Goal: Information Seeking & Learning: Learn about a topic

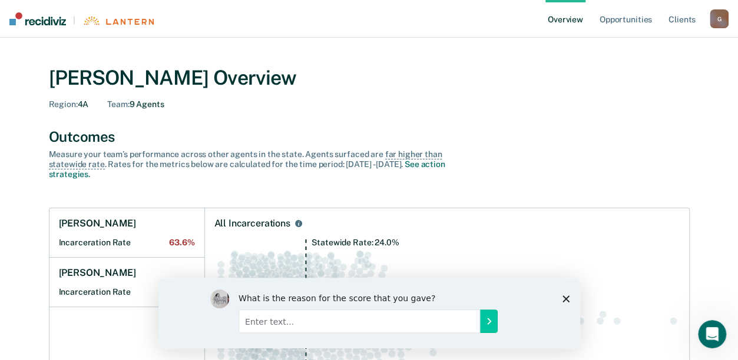
click at [562, 295] on icon "Close survey" at bounding box center [565, 298] width 7 height 7
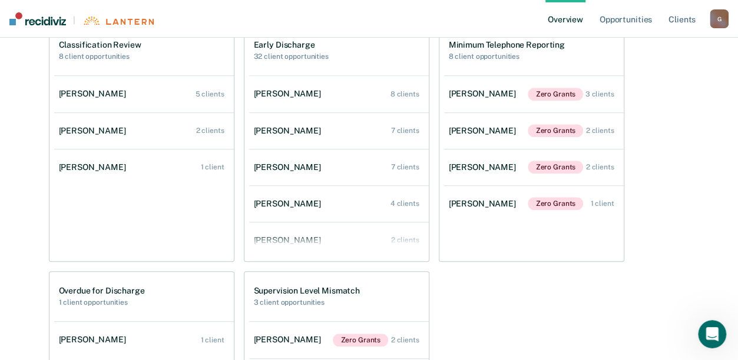
scroll to position [471, 0]
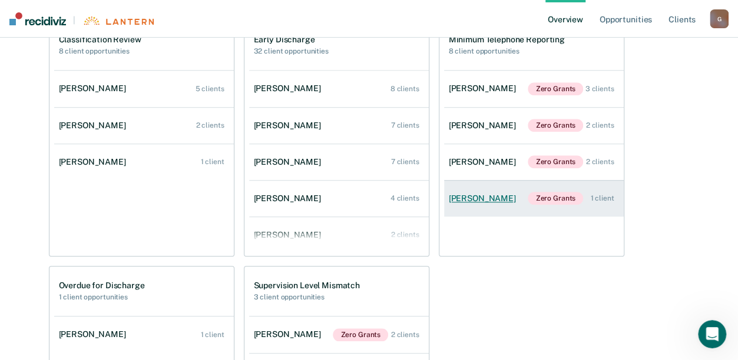
click at [489, 194] on div "[PERSON_NAME]" at bounding box center [485, 199] width 72 height 10
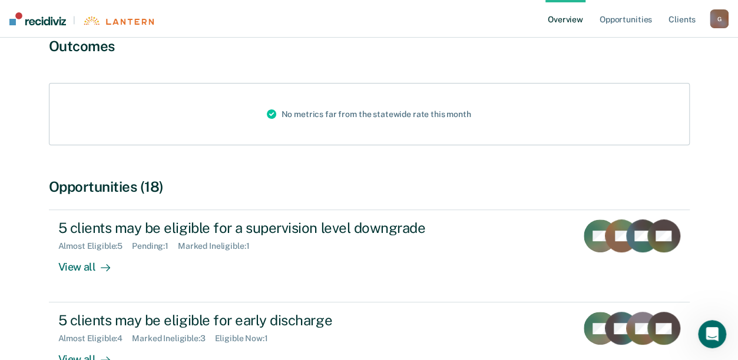
scroll to position [118, 0]
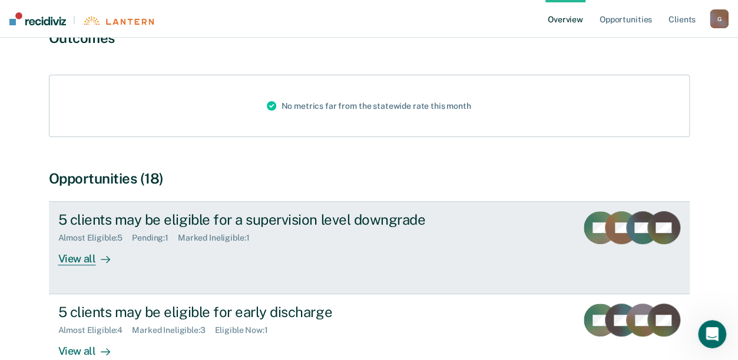
click at [75, 258] on div "View all" at bounding box center [91, 254] width 66 height 23
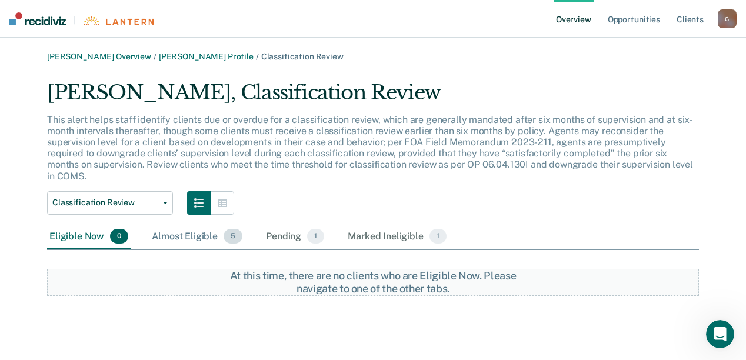
click at [199, 225] on div "Almost Eligible 5" at bounding box center [197, 237] width 95 height 26
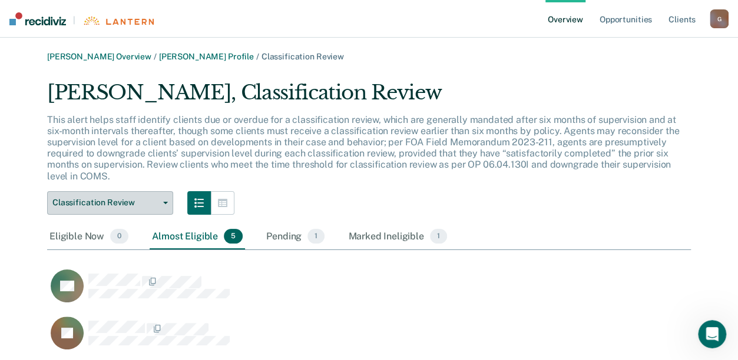
click at [145, 203] on span "Classification Review" at bounding box center [105, 203] width 106 height 10
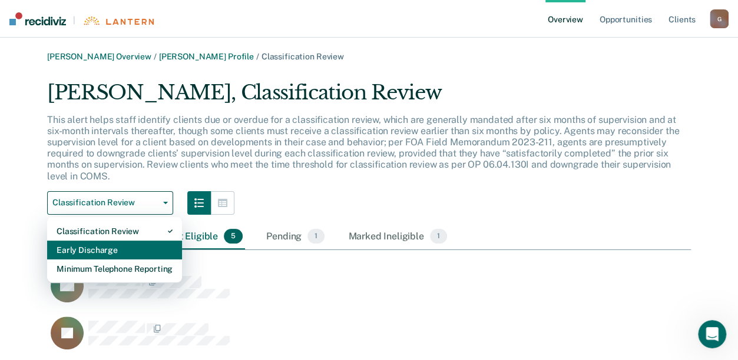
click at [92, 253] on div "Early Discharge" at bounding box center [115, 250] width 116 height 19
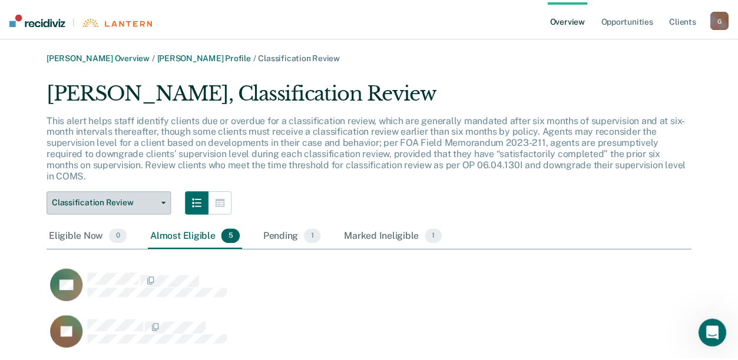
scroll to position [9, 9]
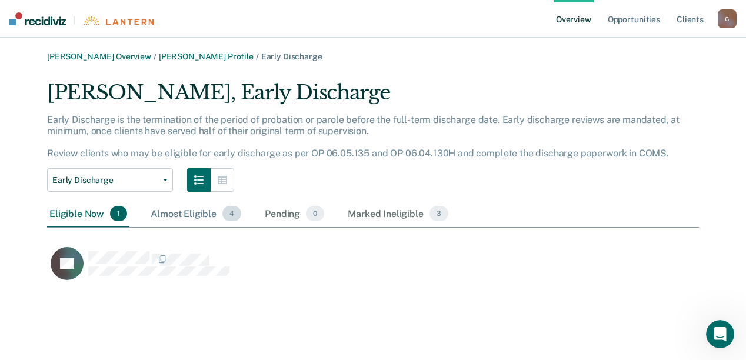
click at [195, 212] on div "Almost Eligible 4" at bounding box center [195, 214] width 95 height 26
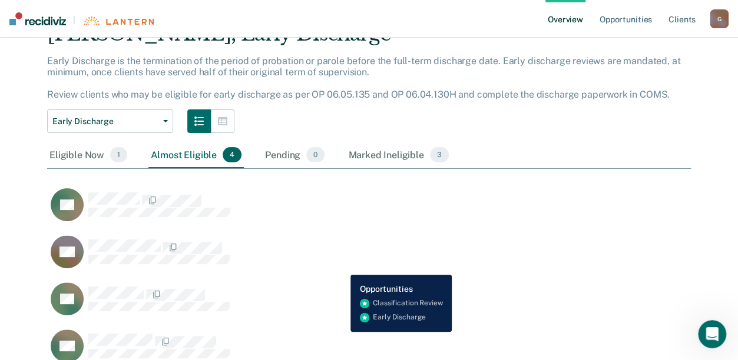
scroll to position [112, 0]
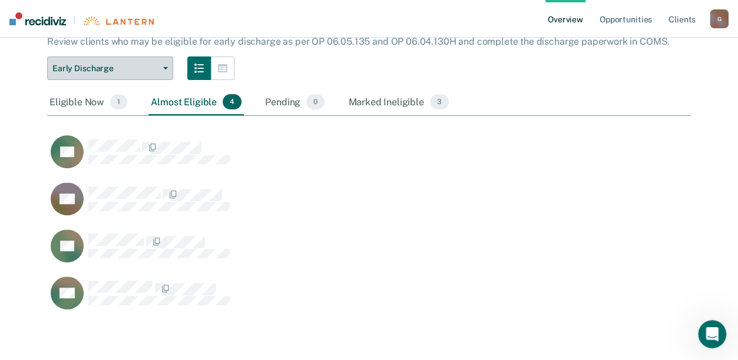
click at [167, 65] on button "Early Discharge" at bounding box center [110, 69] width 126 height 24
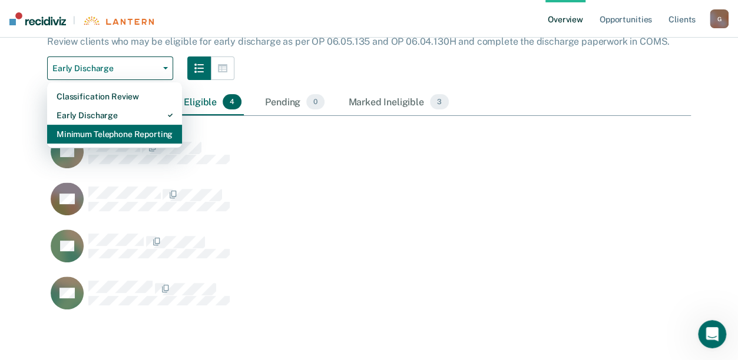
click at [118, 133] on div "Minimum Telephone Reporting" at bounding box center [115, 134] width 116 height 19
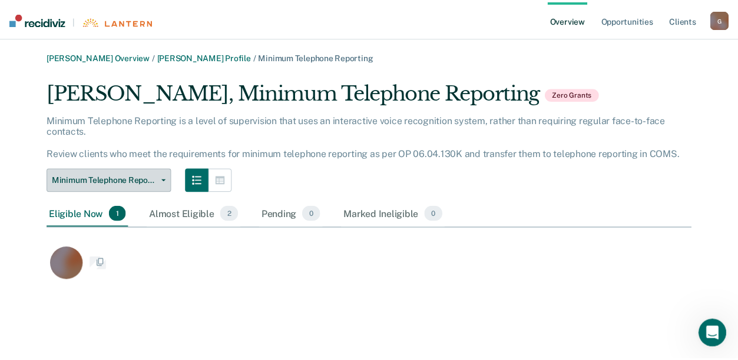
scroll to position [9, 9]
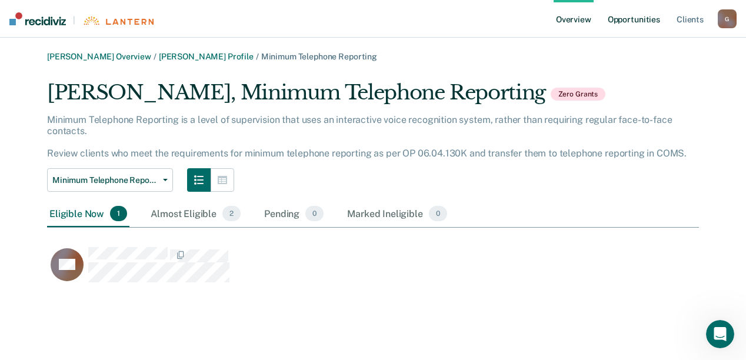
click at [623, 16] on link "Opportunities" at bounding box center [634, 19] width 57 height 38
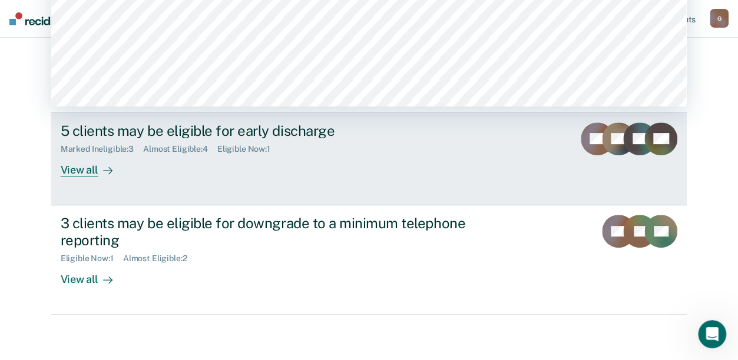
scroll to position [156, 0]
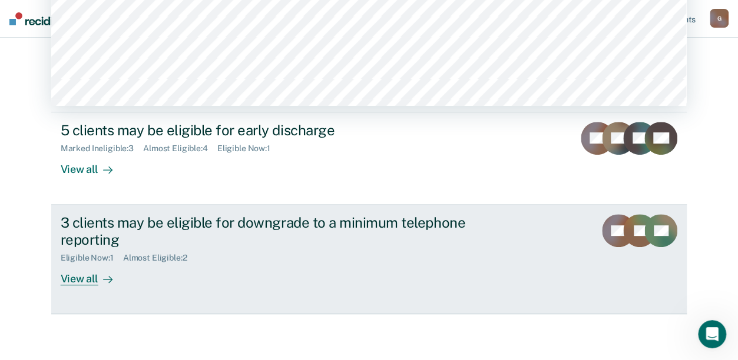
click at [82, 281] on div "View all" at bounding box center [94, 274] width 66 height 23
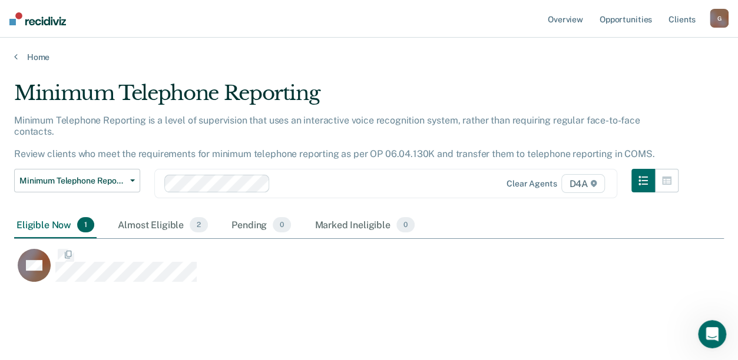
scroll to position [190, 700]
click at [161, 214] on div "Almost Eligible 2" at bounding box center [162, 226] width 95 height 26
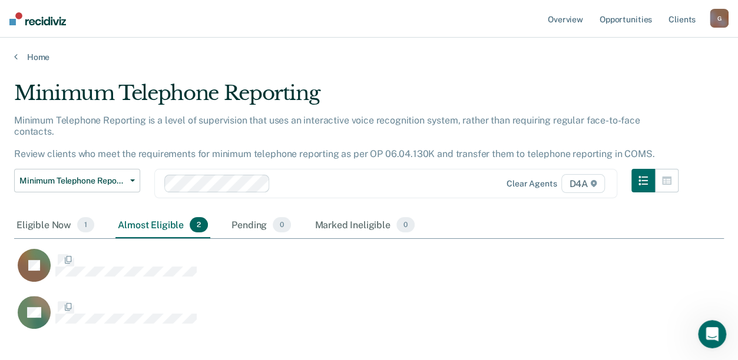
scroll to position [237, 700]
click at [12, 58] on div "Home" at bounding box center [369, 50] width 738 height 25
click at [31, 57] on link "Home" at bounding box center [368, 57] width 709 height 11
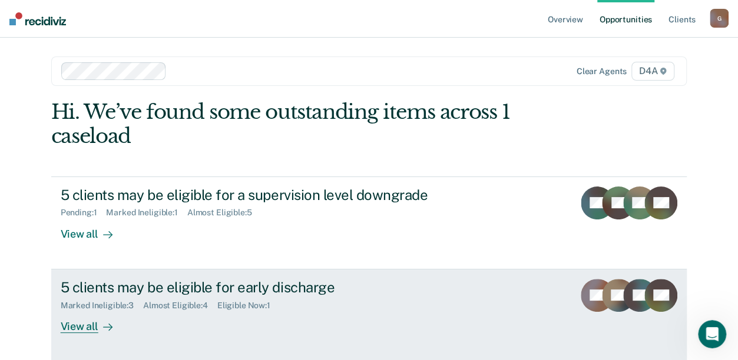
scroll to position [59, 0]
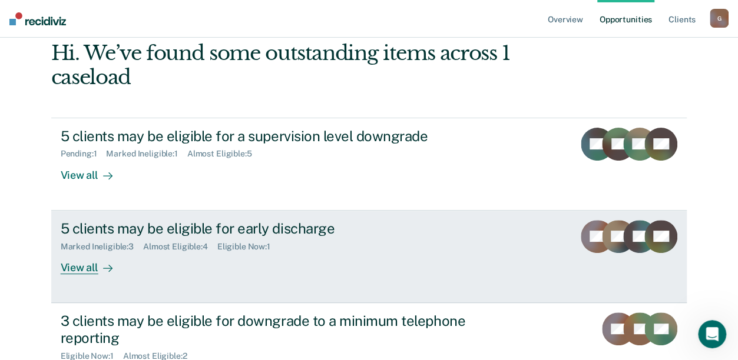
click at [182, 243] on div "Almost Eligible : 4" at bounding box center [180, 247] width 74 height 10
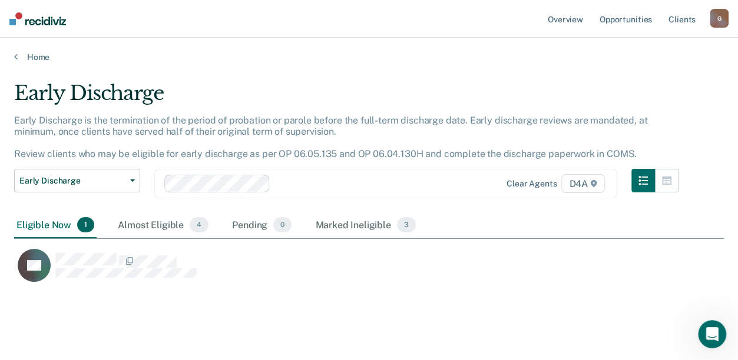
scroll to position [201, 700]
click at [182, 222] on div "Almost Eligible 4" at bounding box center [162, 226] width 95 height 26
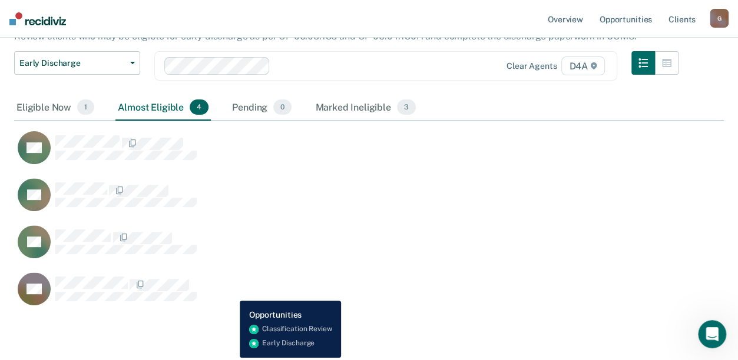
scroll to position [0, 0]
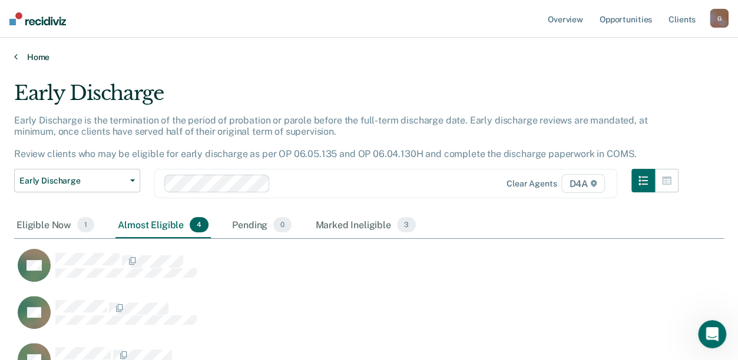
click at [43, 57] on link "Home" at bounding box center [368, 57] width 709 height 11
